Goal: Task Accomplishment & Management: Use online tool/utility

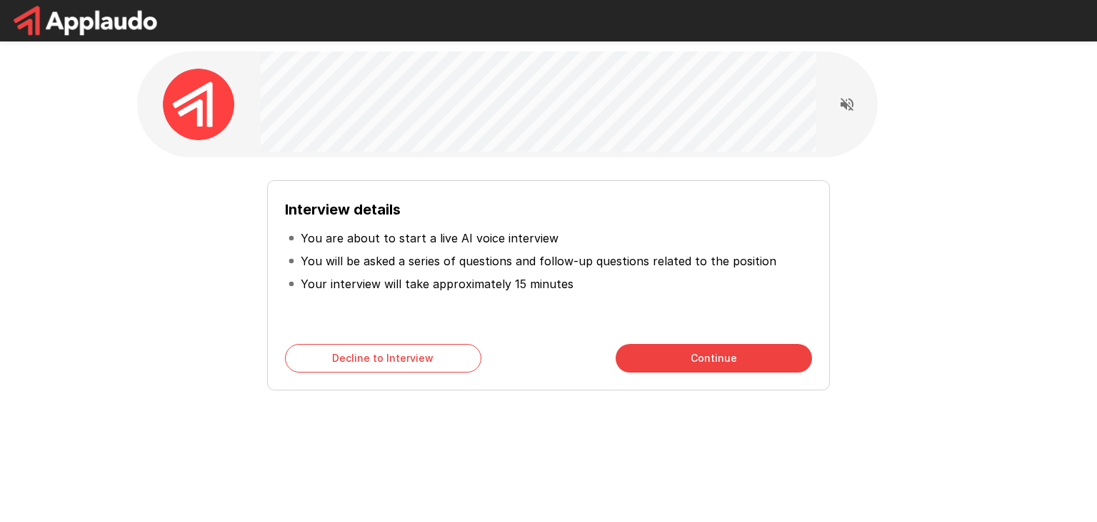
click at [464, 244] on p "You are about to start a live AI voice interview" at bounding box center [430, 237] width 258 height 17
click at [474, 264] on p "You will be asked a series of questions and follow-up questions related to the …" at bounding box center [539, 260] width 476 height 17
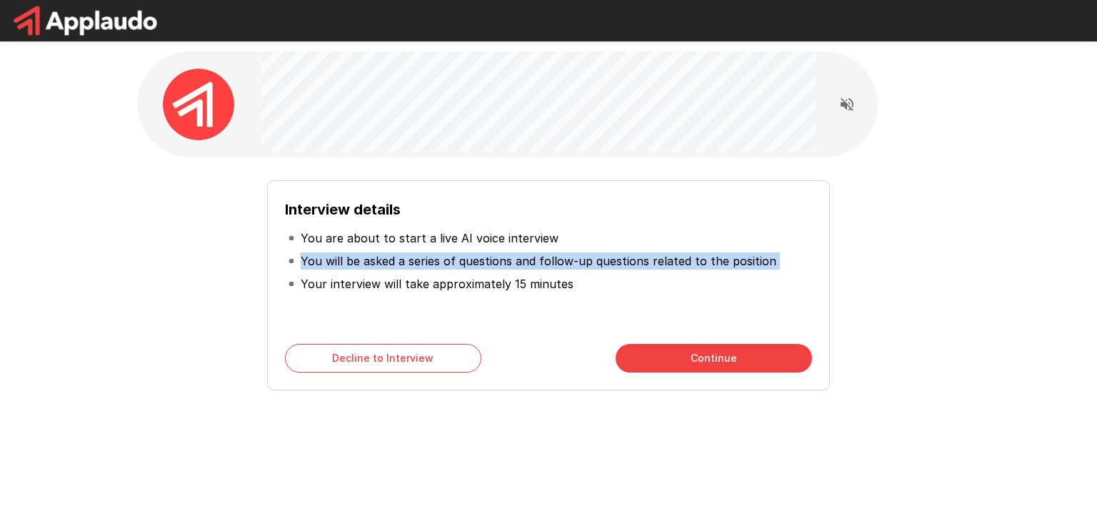
click at [474, 264] on p "You will be asked a series of questions and follow-up questions related to the …" at bounding box center [539, 260] width 476 height 17
click at [477, 270] on li "You will be asked a series of questions and follow-up questions related to the …" at bounding box center [548, 260] width 527 height 23
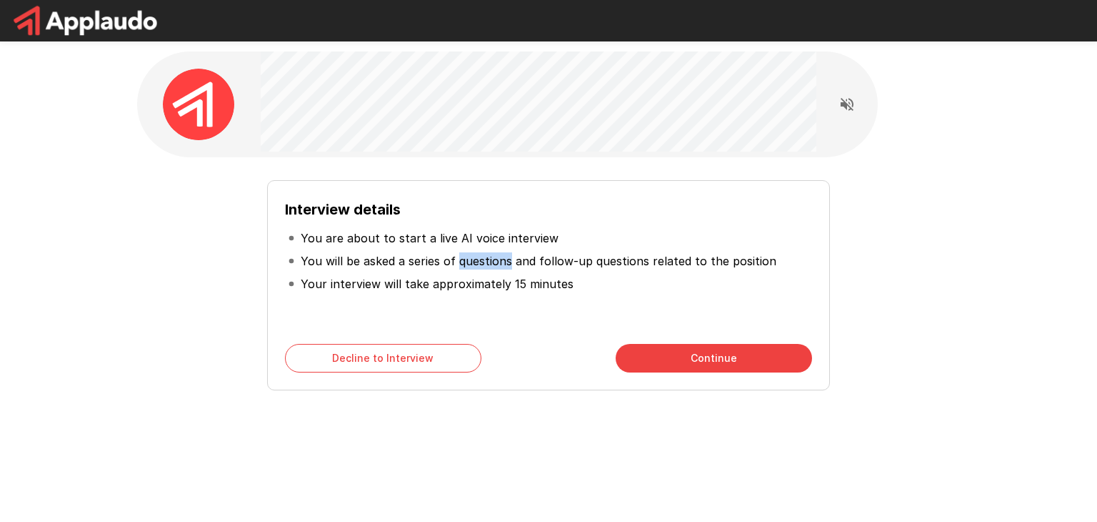
click at [477, 270] on li "You will be asked a series of questions and follow-up questions related to the …" at bounding box center [548, 260] width 527 height 23
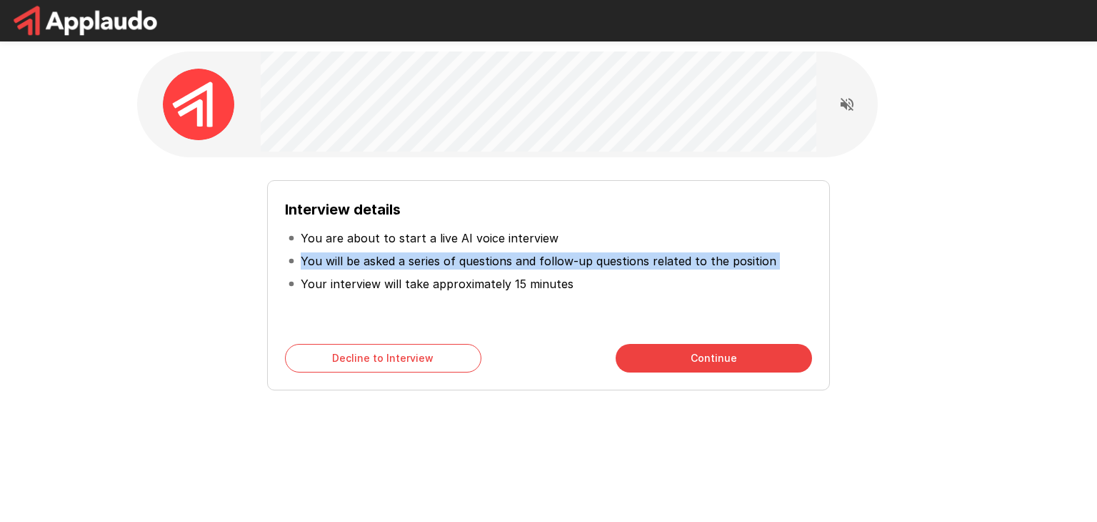
click at [477, 270] on li "You will be asked a series of questions and follow-up questions related to the …" at bounding box center [548, 260] width 527 height 23
